Goal: Transaction & Acquisition: Purchase product/service

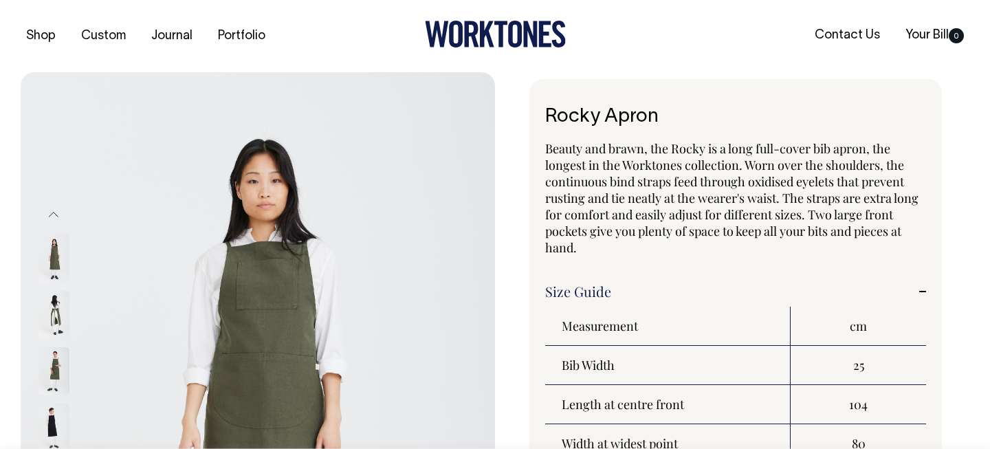
select select "Olive"
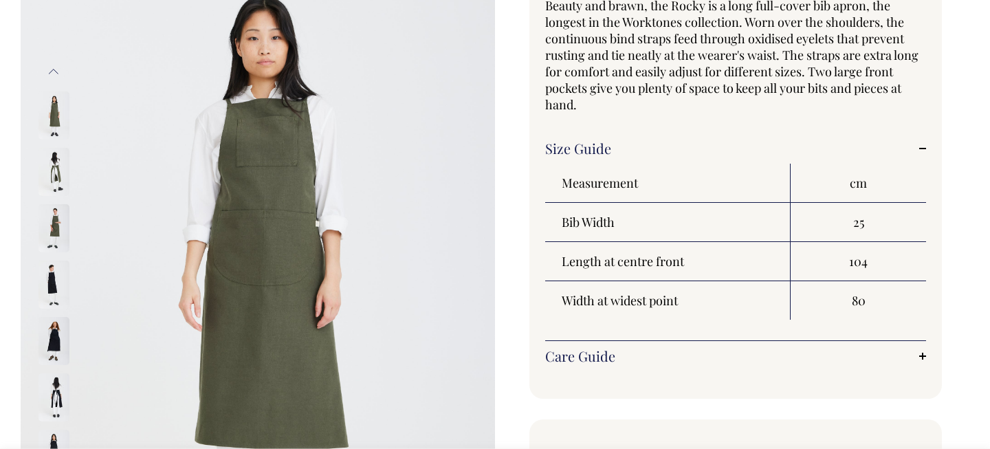
click at [800, 149] on link "Size Guide" at bounding box center [735, 148] width 381 height 17
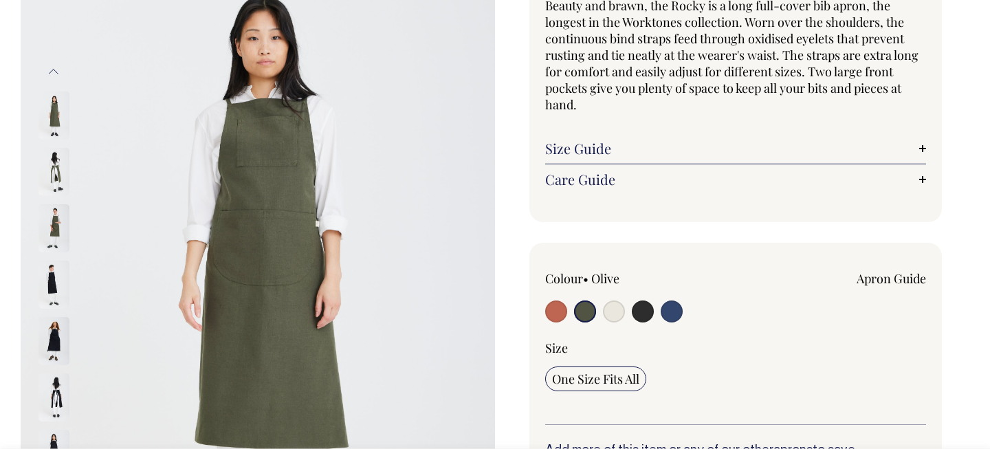
click at [585, 310] on input "radio" at bounding box center [585, 312] width 22 height 22
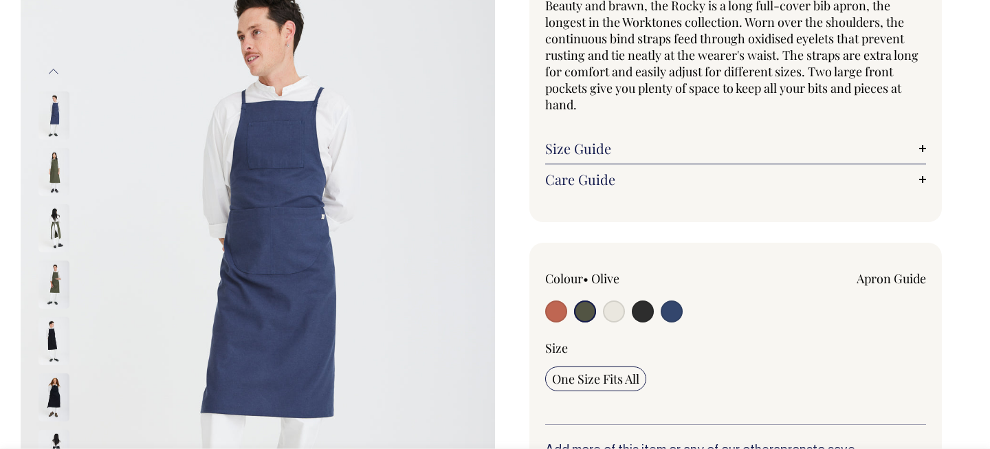
click at [636, 34] on span "Beauty and brawn, the Rocky is a long full-cover bib apron, the longest in the …" at bounding box center [731, 55] width 373 height 116
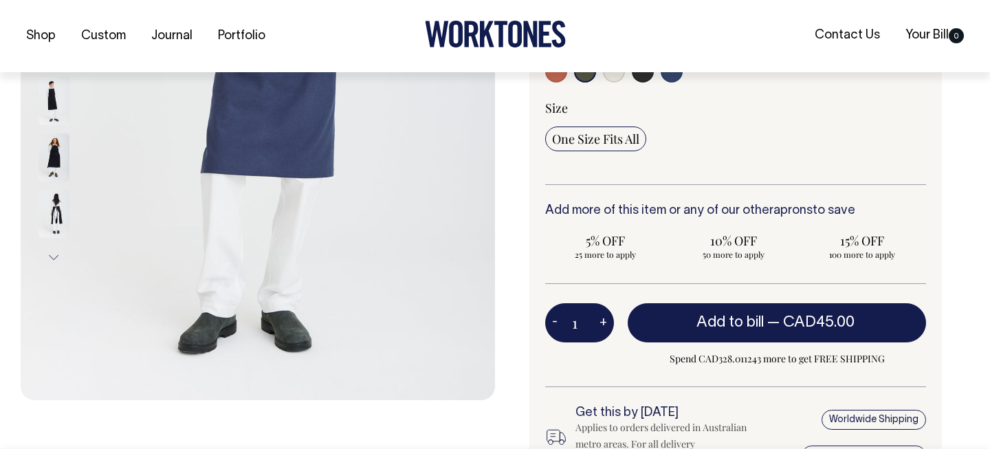
scroll to position [384, 0]
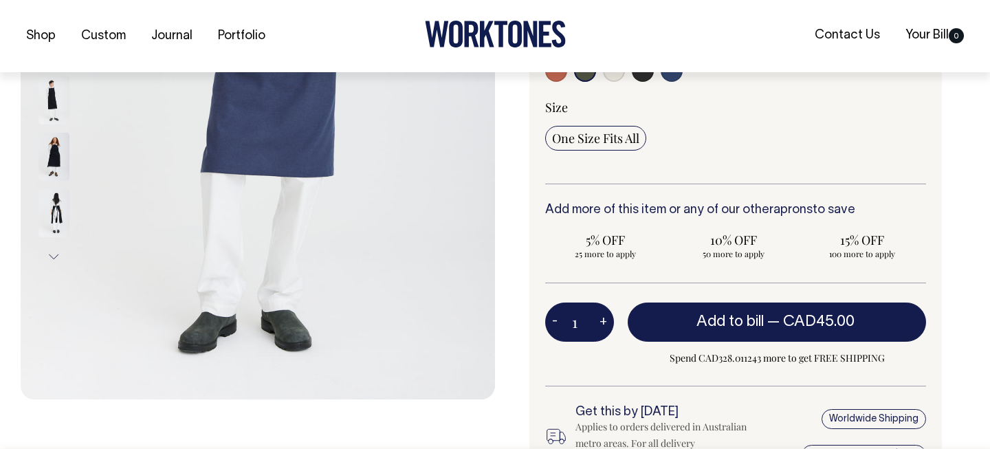
click at [58, 213] on img at bounding box center [54, 213] width 31 height 48
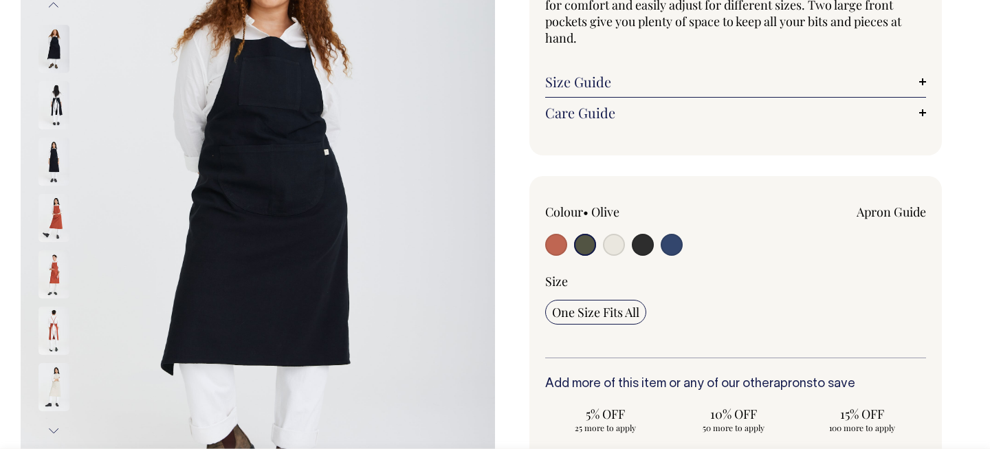
scroll to position [210, 0]
click at [56, 333] on img at bounding box center [54, 331] width 31 height 48
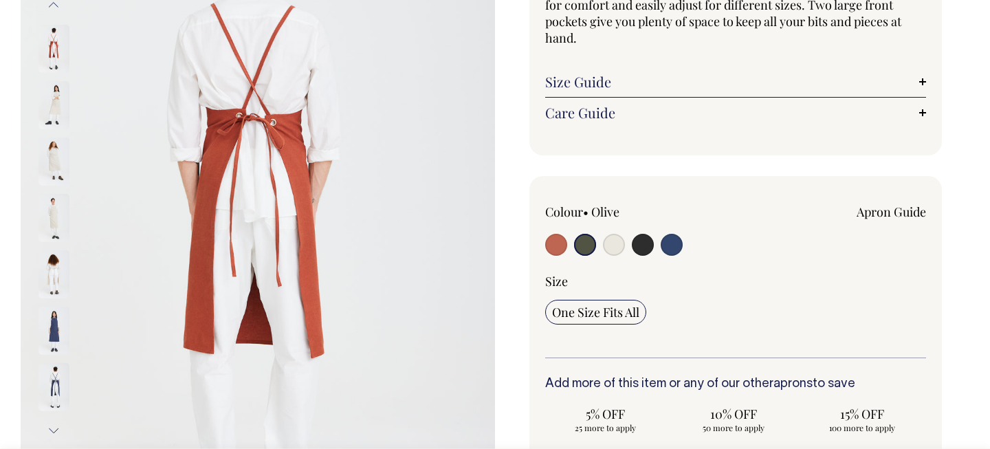
click at [614, 241] on input "radio" at bounding box center [614, 245] width 22 height 22
radio input "true"
select select "Natural"
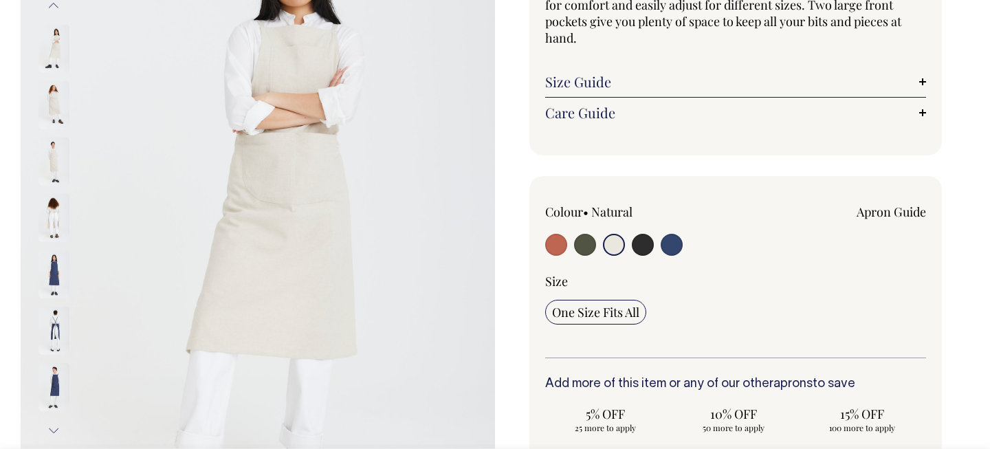
click at [594, 245] on input "radio" at bounding box center [585, 245] width 22 height 22
radio input "true"
select select "Olive"
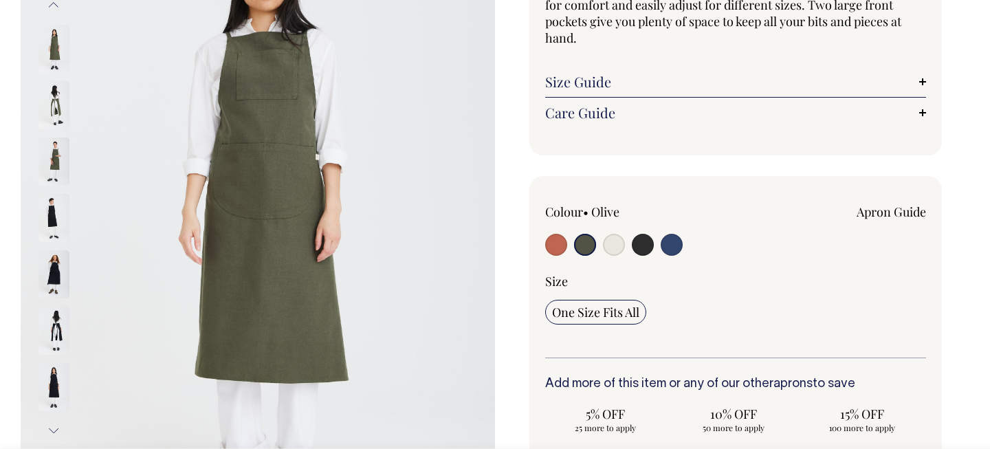
click at [615, 247] on input "radio" at bounding box center [614, 245] width 22 height 22
radio input "true"
select select "Natural"
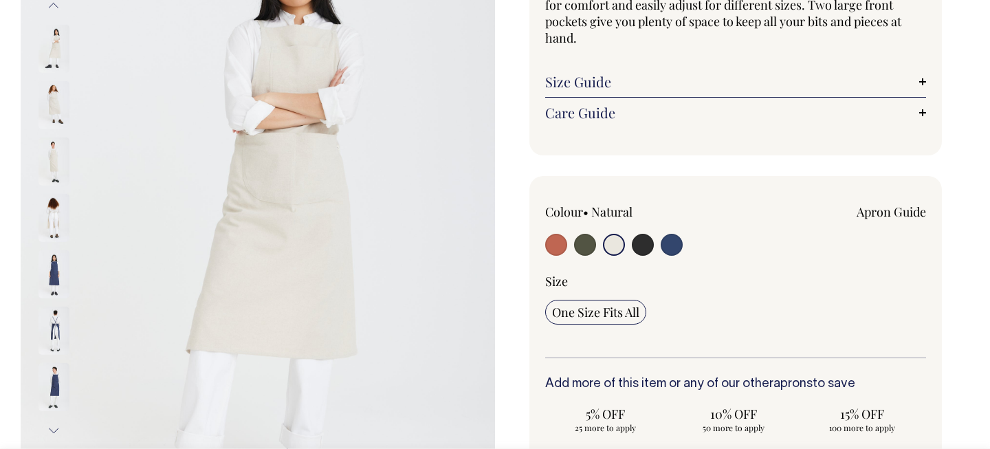
click at [639, 248] on input "radio" at bounding box center [643, 245] width 22 height 22
radio input "true"
select select "Charcoal"
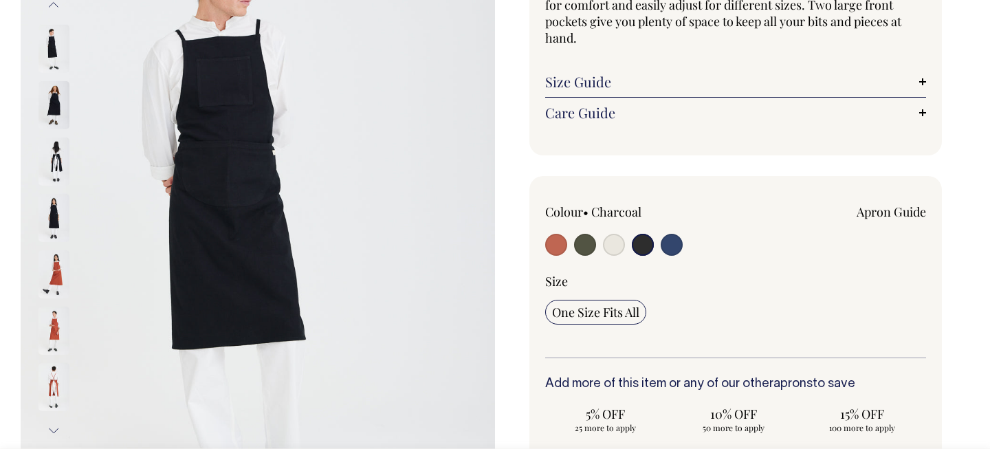
click at [660, 247] on div at bounding box center [621, 246] width 153 height 25
click at [677, 248] on input "radio" at bounding box center [672, 245] width 22 height 22
radio input "true"
select select "Indigo"
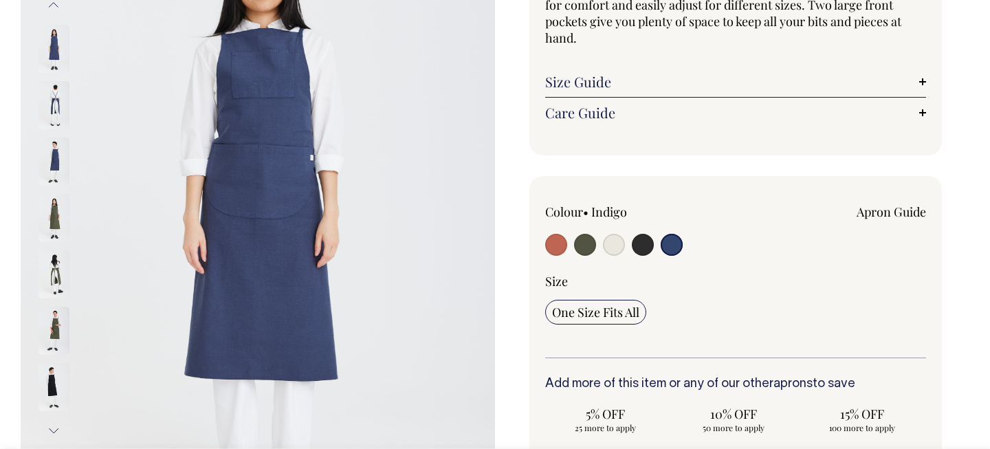
click at [572, 250] on div at bounding box center [621, 246] width 153 height 25
click at [557, 249] on input "radio" at bounding box center [556, 245] width 22 height 22
radio input "true"
select select "Rust"
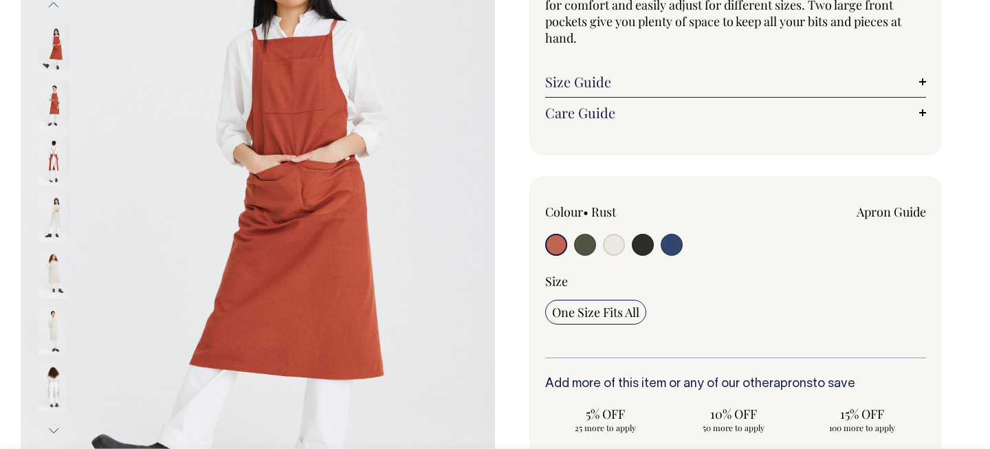
click at [588, 250] on input "radio" at bounding box center [585, 245] width 22 height 22
radio input "true"
select select "Olive"
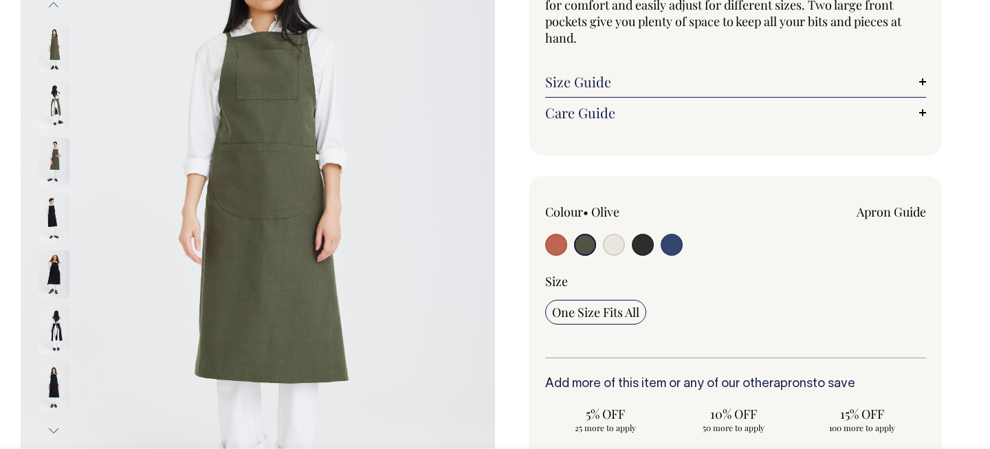
click at [946, 158] on div "Rocky Apron Beauty and brawn, the Rocky is a long full-cover bib apron, the lon…" at bounding box center [732, 325] width 475 height 912
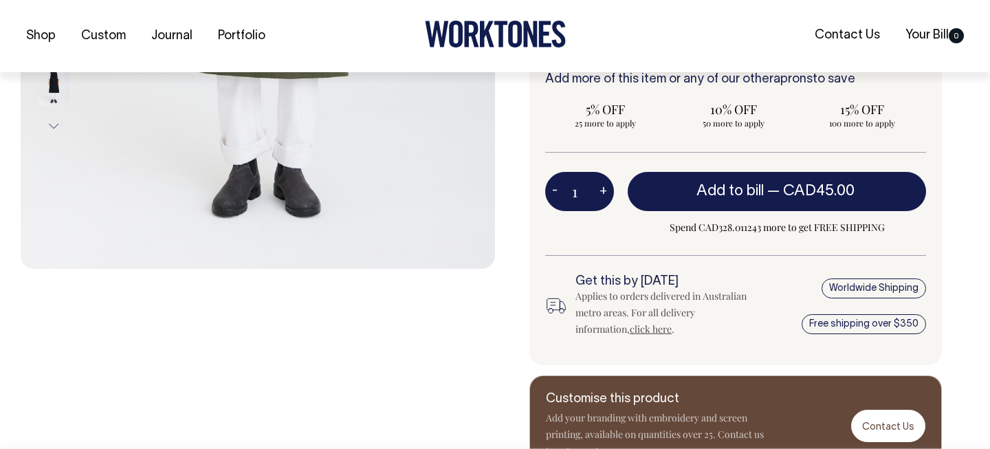
scroll to position [515, 0]
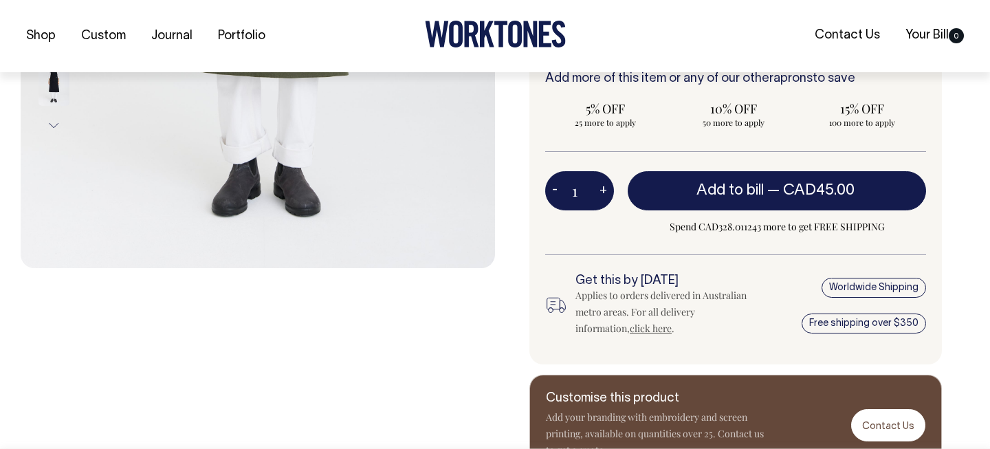
click at [601, 186] on button "+" at bounding box center [603, 191] width 21 height 28
type input "2"
click at [601, 186] on button "+" at bounding box center [603, 191] width 21 height 28
type input "3"
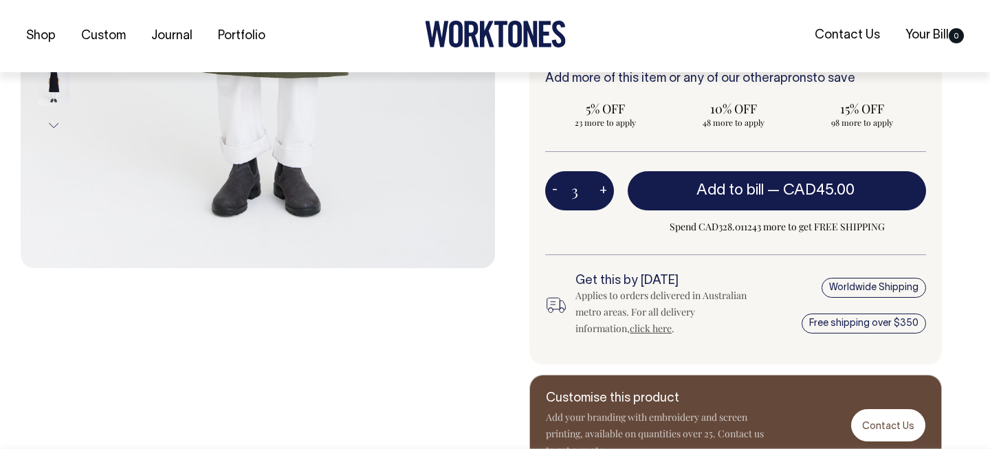
type input "3"
click at [601, 186] on button "+" at bounding box center [603, 191] width 21 height 28
type input "4"
click at [601, 186] on button "+" at bounding box center [603, 191] width 21 height 28
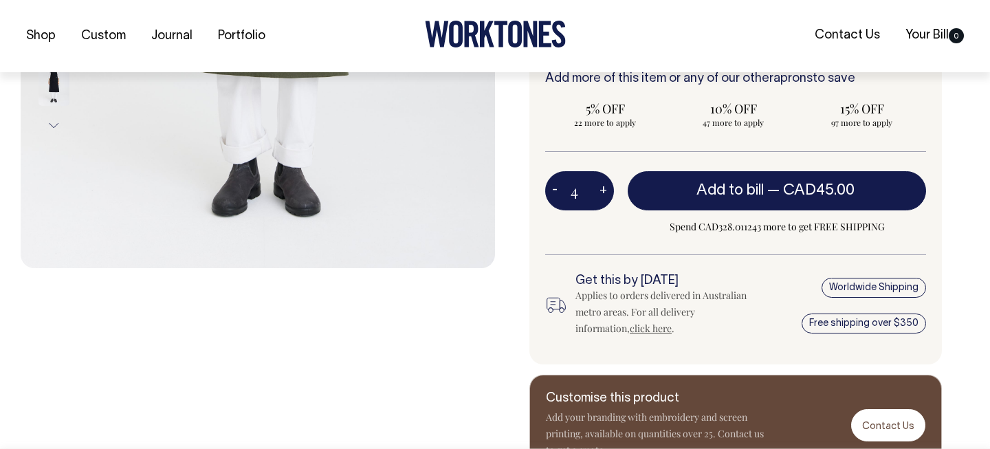
type input "5"
click at [601, 186] on button "+" at bounding box center [603, 191] width 21 height 28
type input "6"
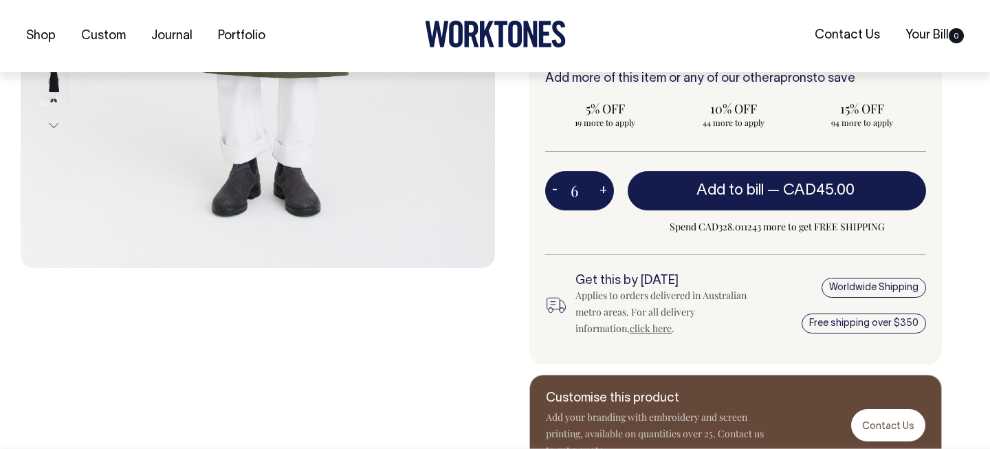
click at [601, 186] on button "+" at bounding box center [603, 191] width 21 height 28
type input "7"
click at [601, 186] on button "+" at bounding box center [603, 191] width 21 height 28
type input "8"
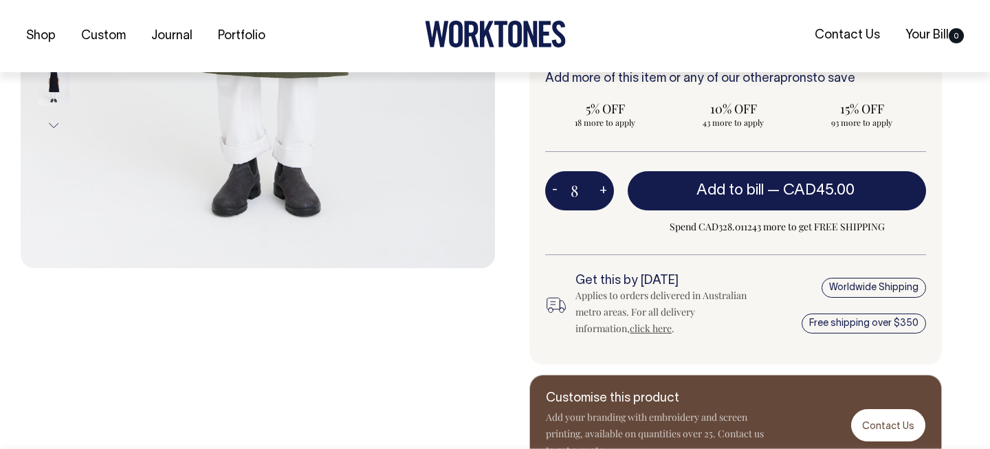
type input "8"
click at [601, 186] on button "+" at bounding box center [603, 191] width 21 height 28
type input "9"
click at [601, 186] on button "+" at bounding box center [603, 191] width 21 height 28
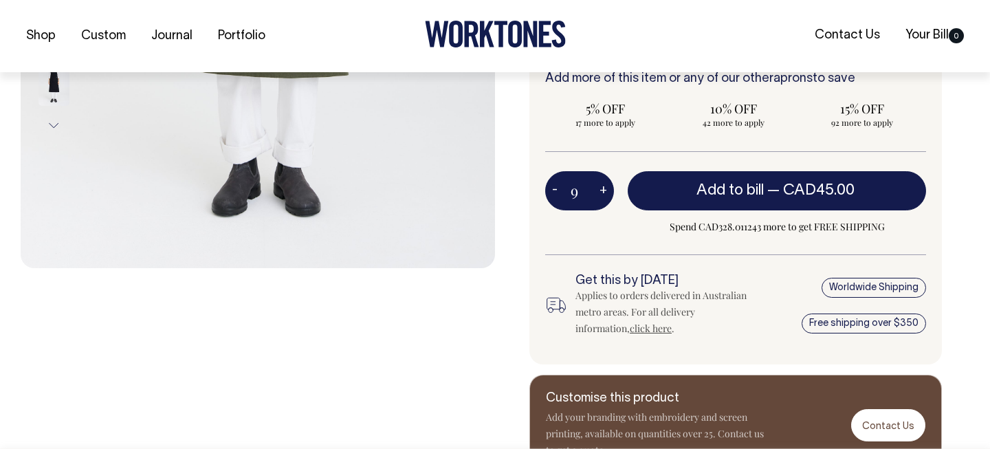
type input "10"
click at [601, 186] on button "+" at bounding box center [603, 191] width 21 height 28
type input "11"
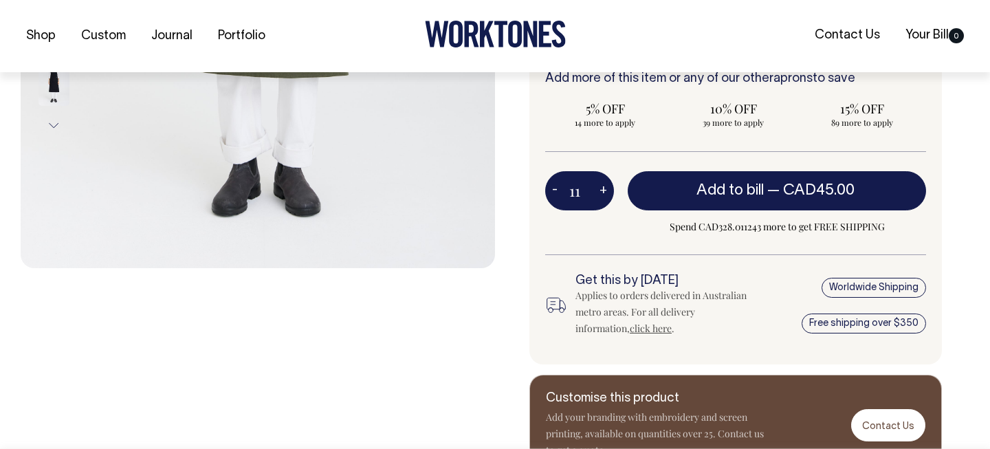
click at [601, 186] on button "+" at bounding box center [603, 191] width 21 height 28
type input "12"
click at [601, 186] on button "+" at bounding box center [603, 191] width 21 height 28
type input "13"
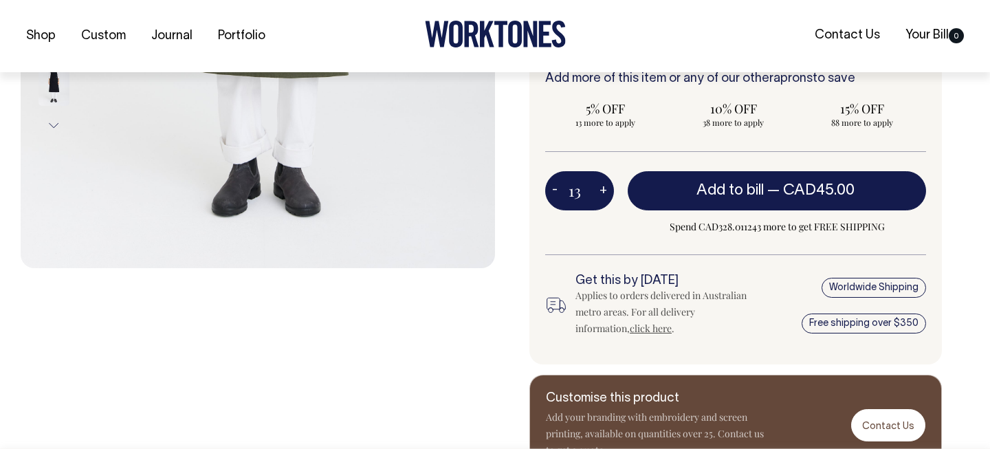
type input "13"
click at [601, 186] on button "+" at bounding box center [603, 191] width 21 height 28
type input "14"
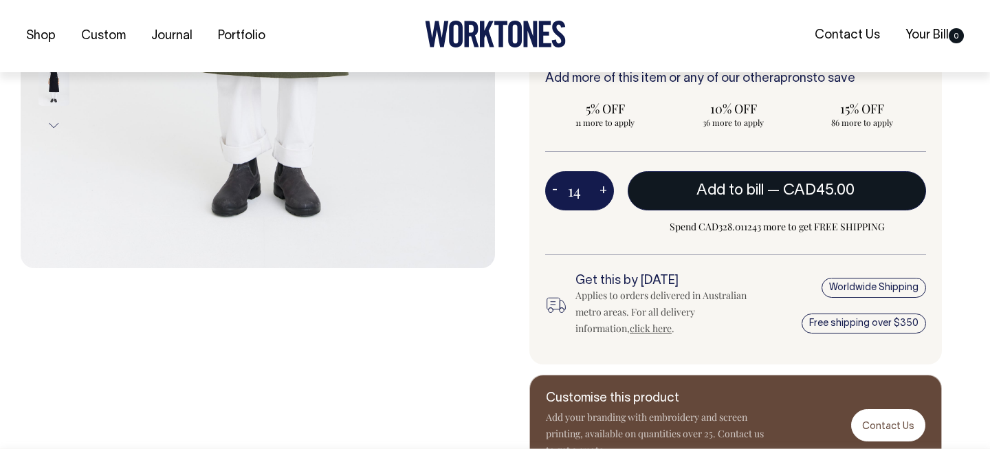
click at [794, 197] on button "Add to bill — CAD45.00" at bounding box center [777, 190] width 299 height 39
type input "1"
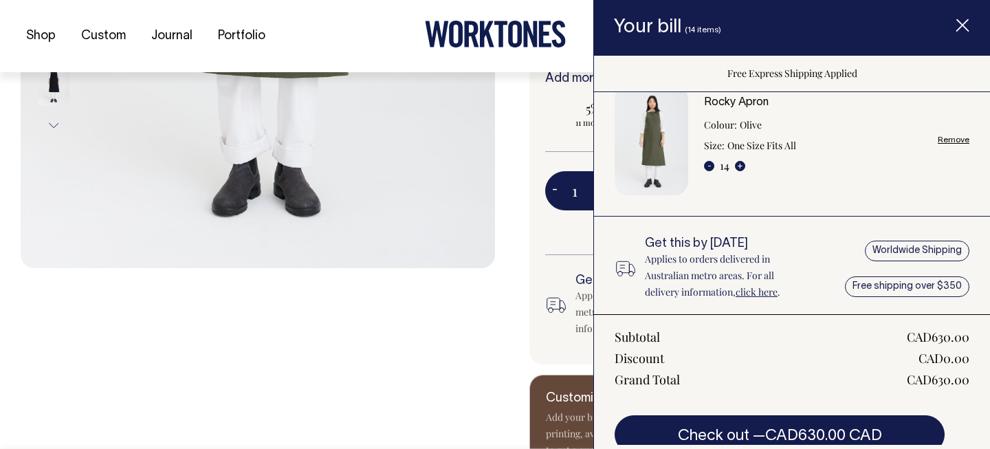
scroll to position [29, 0]
